Goal: Navigation & Orientation: Find specific page/section

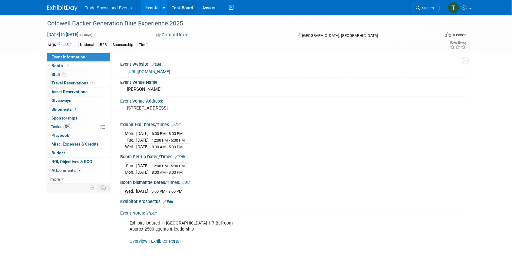
click at [419, 5] on link "Search" at bounding box center [426, 8] width 28 height 11
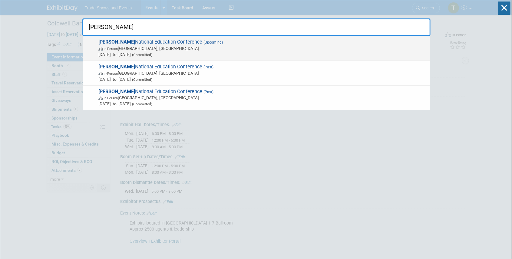
type input "sila"
click at [202, 44] on span "(Upcoming)" at bounding box center [212, 42] width 21 height 4
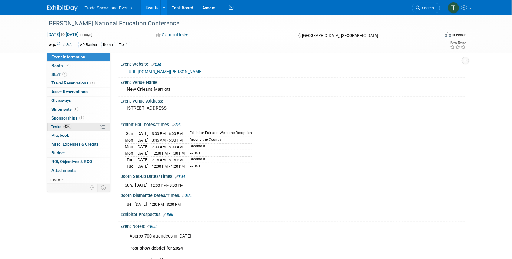
click at [57, 127] on span "Tasks 43%" at bounding box center [61, 126] width 20 height 5
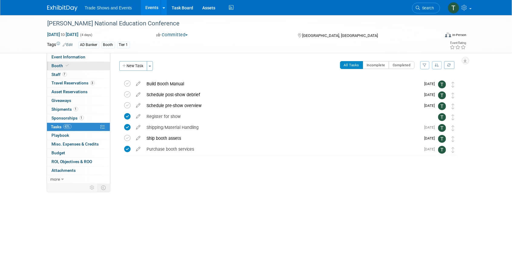
click at [62, 65] on span "Booth" at bounding box center [61, 65] width 18 height 5
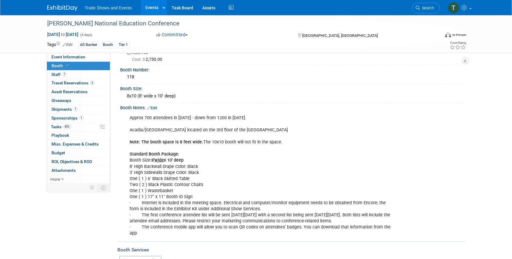
scroll to position [74, 0]
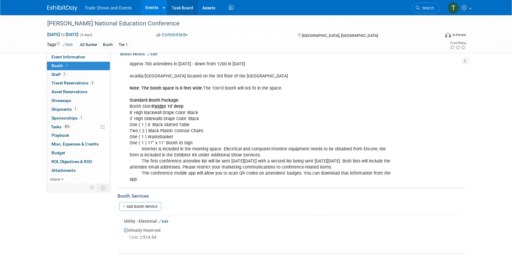
drag, startPoint x: 187, startPoint y: 8, endPoint x: 180, endPoint y: 6, distance: 7.4
click at [187, 8] on link "Task Board" at bounding box center [182, 7] width 31 height 15
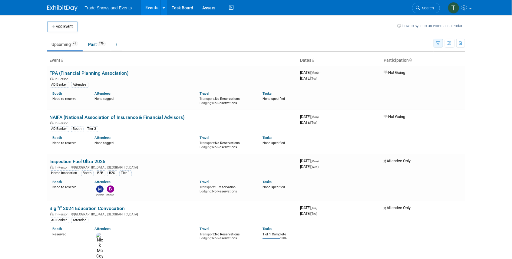
click at [440, 41] on button "button" at bounding box center [437, 43] width 9 height 9
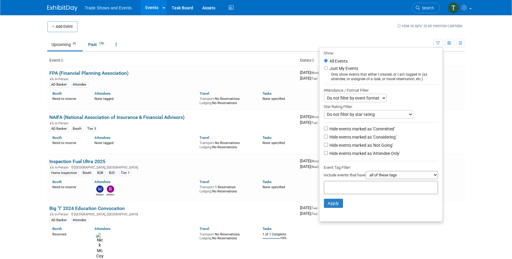
click at [371, 144] on label "Hide events marked as 'Not Going'" at bounding box center [360, 145] width 65 height 6
click at [328, 144] on input "Hide events marked as 'Not Going'" at bounding box center [326, 145] width 4 height 4
checkbox input "true"
click at [370, 151] on label "Hide events marked as 'Attendee Only'" at bounding box center [364, 153] width 72 height 6
click at [328, 151] on input "Hide events marked as 'Attendee Only'" at bounding box center [326, 153] width 4 height 4
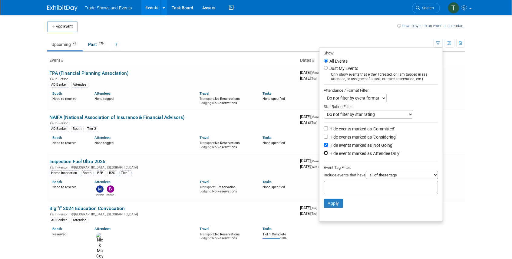
checkbox input "true"
click at [332, 202] on button "Apply" at bounding box center [333, 203] width 19 height 9
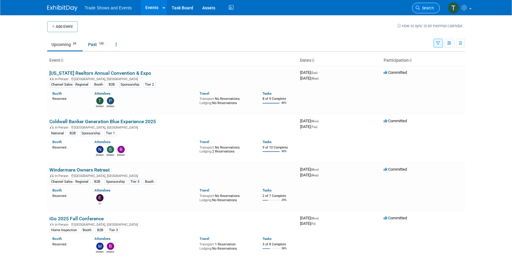
click at [423, 8] on span "Search" at bounding box center [427, 8] width 14 height 5
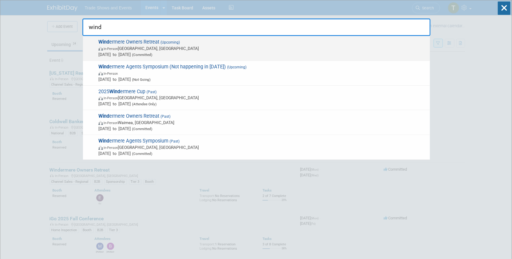
type input "wind"
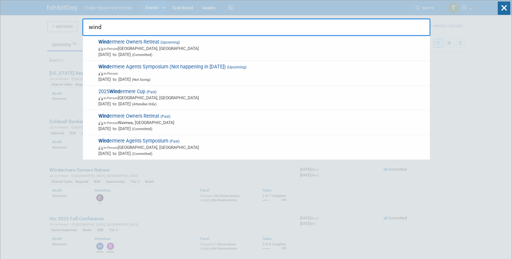
click at [131, 41] on span "Wind ermere Owners Retreat (Upcoming) In-Person [GEOGRAPHIC_DATA], [GEOGRAPHIC_…" at bounding box center [262, 48] width 330 height 18
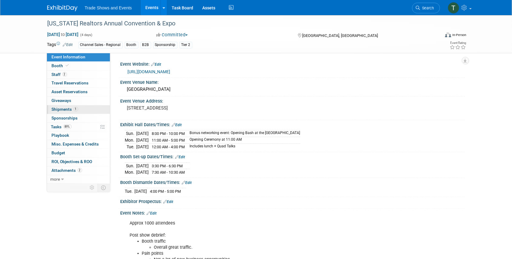
click at [63, 109] on span "Shipments 1" at bounding box center [65, 109] width 26 height 5
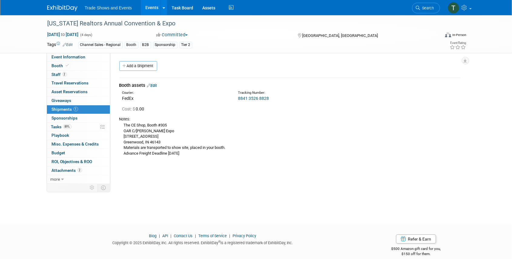
click at [261, 97] on link "8841 3526 8828" at bounding box center [253, 98] width 31 height 5
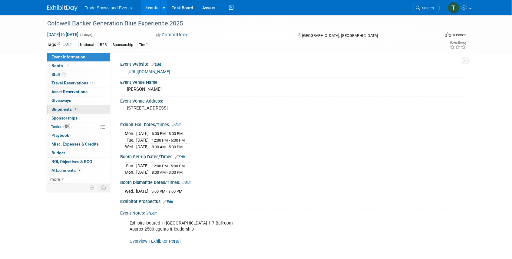
click at [67, 108] on span "Shipments 1" at bounding box center [65, 109] width 26 height 5
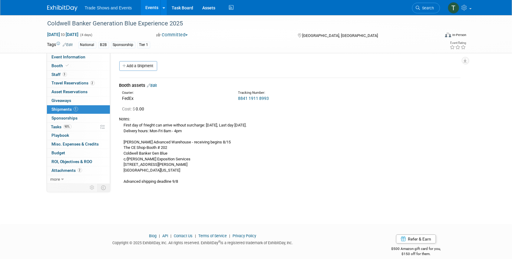
click at [247, 98] on link "8841 1911 8993" at bounding box center [253, 98] width 31 height 5
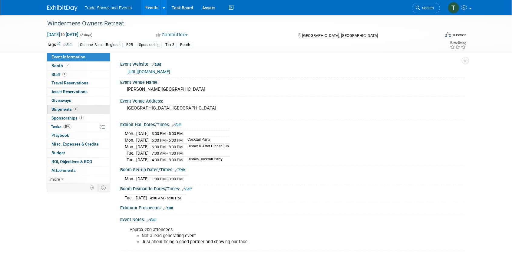
click at [56, 109] on span "Shipments 1" at bounding box center [65, 109] width 26 height 5
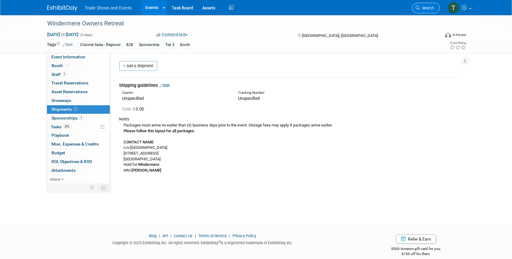
click at [428, 10] on span "Search" at bounding box center [427, 8] width 14 height 5
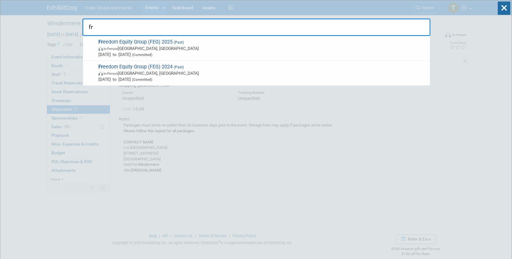
type input "f"
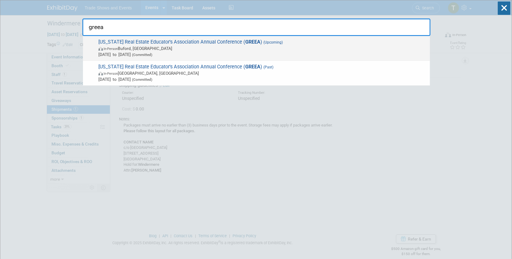
type input "greea"
click at [220, 41] on span "[US_STATE] Real Estate Educator's Association Annual Conference ( GREEA ) (Upco…" at bounding box center [262, 48] width 330 height 18
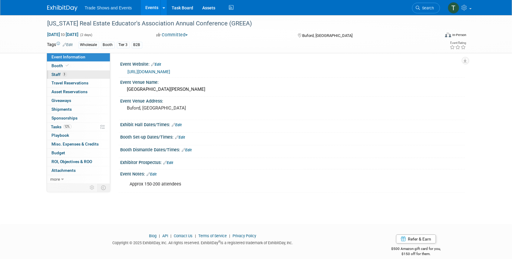
click at [62, 71] on link "3 Staff 3" at bounding box center [78, 75] width 63 height 8
click at [417, 13] on li "Search" at bounding box center [426, 7] width 28 height 15
click at [421, 7] on span "Search" at bounding box center [427, 8] width 14 height 5
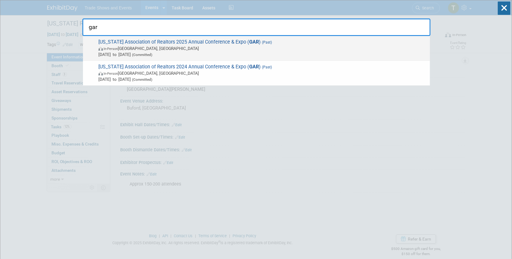
type input "gar"
click at [230, 40] on span "[US_STATE] Association of Realtors 2025 Annual Conference & Expo ( GAR ) (Past)…" at bounding box center [262, 48] width 330 height 18
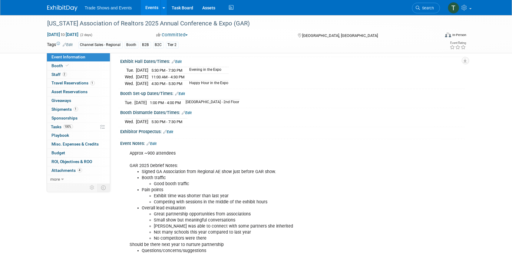
scroll to position [80, 0]
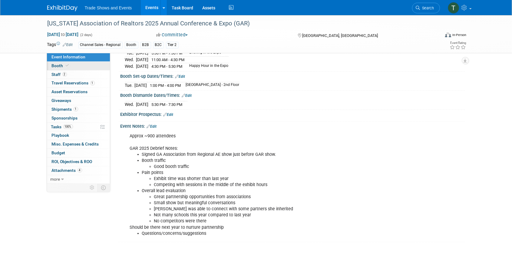
click at [58, 65] on span "Booth" at bounding box center [61, 65] width 18 height 5
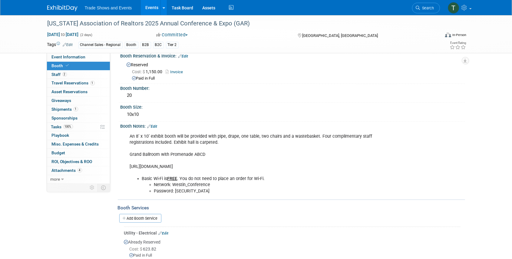
scroll to position [0, 0]
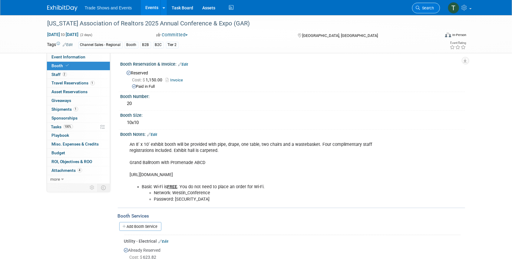
click at [419, 8] on icon at bounding box center [418, 8] width 4 height 4
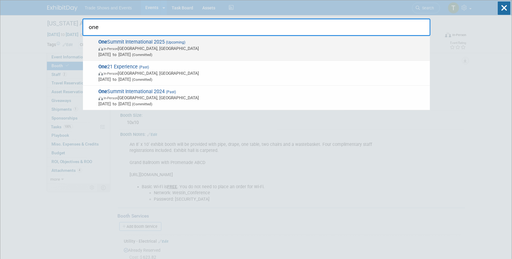
type input "one"
click at [173, 41] on span "(Upcoming)" at bounding box center [175, 42] width 21 height 4
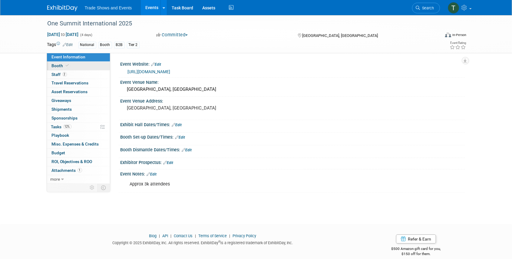
click at [66, 64] on span at bounding box center [67, 65] width 5 height 5
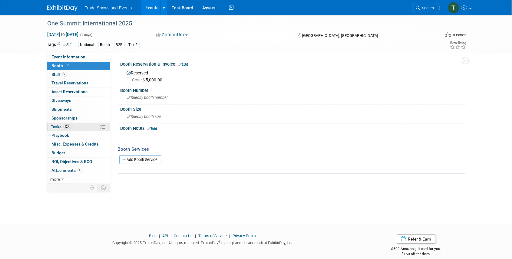
click at [59, 124] on span "Tasks 12%" at bounding box center [61, 126] width 20 height 5
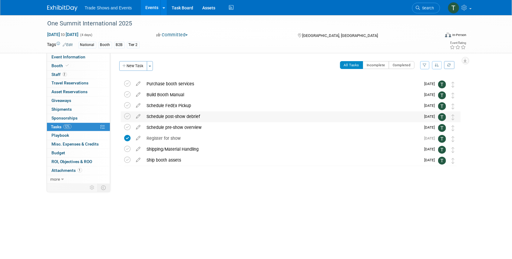
click at [186, 117] on div "Schedule post-show debrief" at bounding box center [282, 116] width 277 height 10
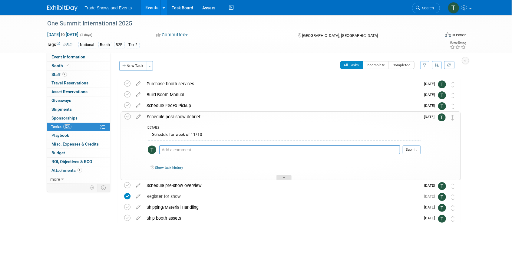
click at [281, 176] on div at bounding box center [283, 177] width 15 height 5
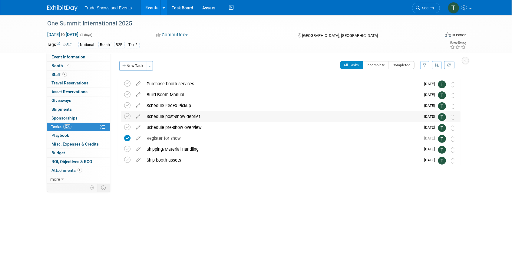
click at [186, 118] on div "Schedule post-show debrief" at bounding box center [282, 116] width 277 height 10
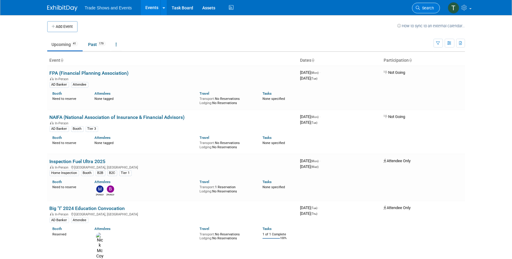
click at [430, 6] on span "Search" at bounding box center [427, 8] width 14 height 5
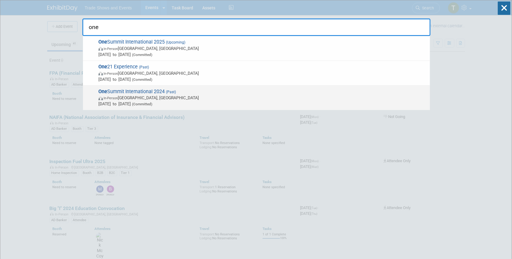
type input "one"
click at [167, 92] on span "(Past)" at bounding box center [170, 92] width 11 height 4
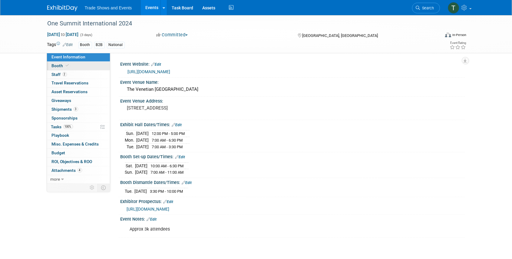
click at [57, 65] on span "Booth" at bounding box center [61, 65] width 18 height 5
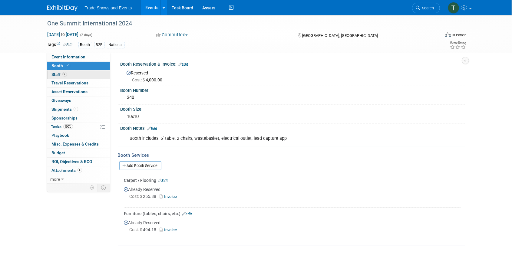
click at [54, 71] on link "2 Staff 2" at bounding box center [78, 75] width 63 height 8
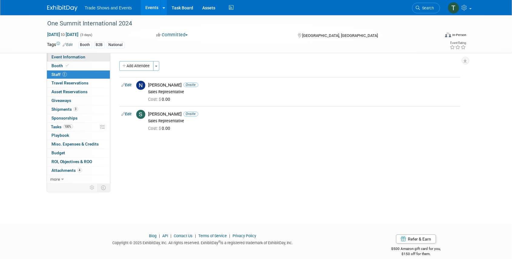
click at [58, 59] on span "Event Information" at bounding box center [69, 56] width 34 height 5
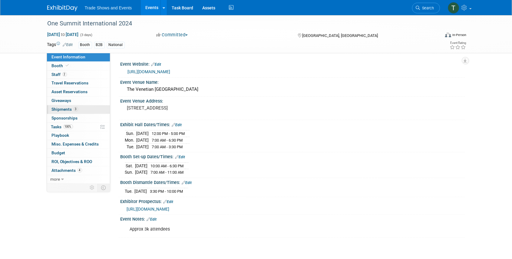
click at [61, 108] on span "Shipments 3" at bounding box center [65, 109] width 26 height 5
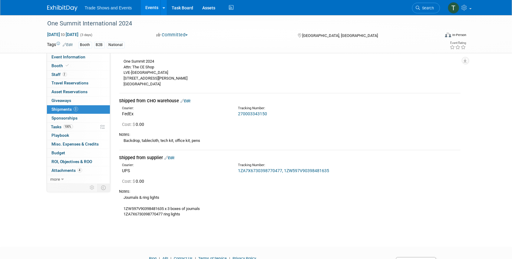
scroll to position [80, 0]
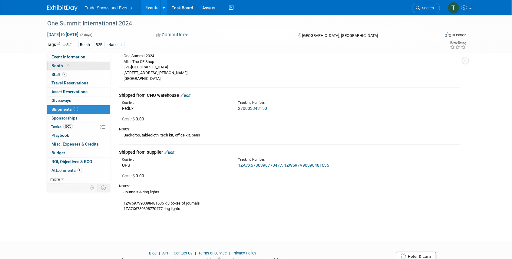
click at [63, 63] on link "Booth" at bounding box center [78, 66] width 63 height 8
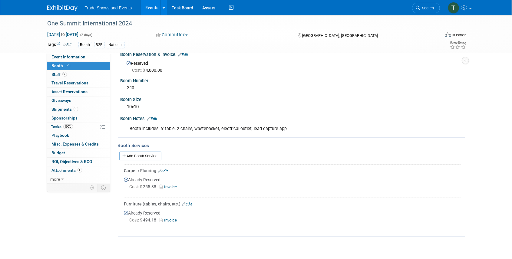
scroll to position [0, 0]
